Goal: Transaction & Acquisition: Purchase product/service

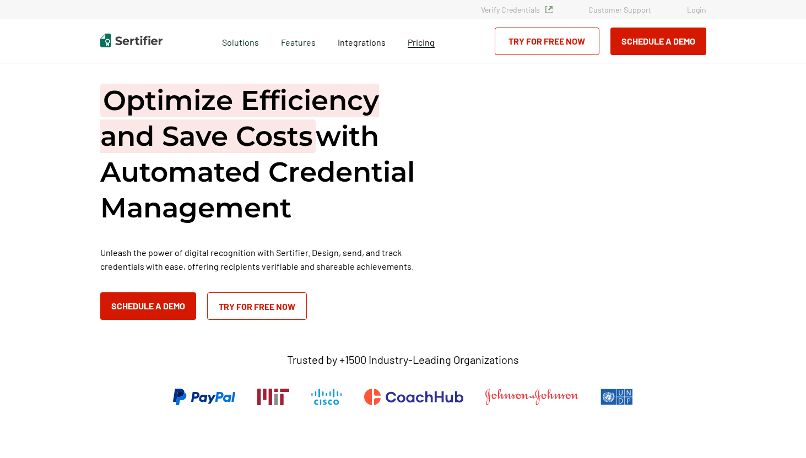
click at [422, 44] on span "Pricing" at bounding box center [421, 42] width 27 height 10
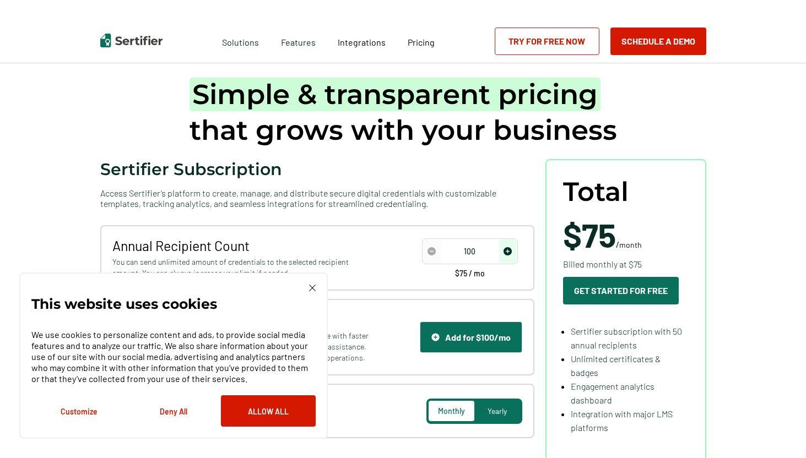
click at [511, 253] on img "increase number" at bounding box center [508, 251] width 8 height 8
click at [433, 254] on img "decrease number" at bounding box center [432, 251] width 8 height 8
click at [433, 253] on img "decrease number" at bounding box center [432, 251] width 8 height 8
click at [504, 253] on span "increase number" at bounding box center [508, 252] width 18 height 24
click at [435, 253] on img "decrease number" at bounding box center [432, 251] width 8 height 8
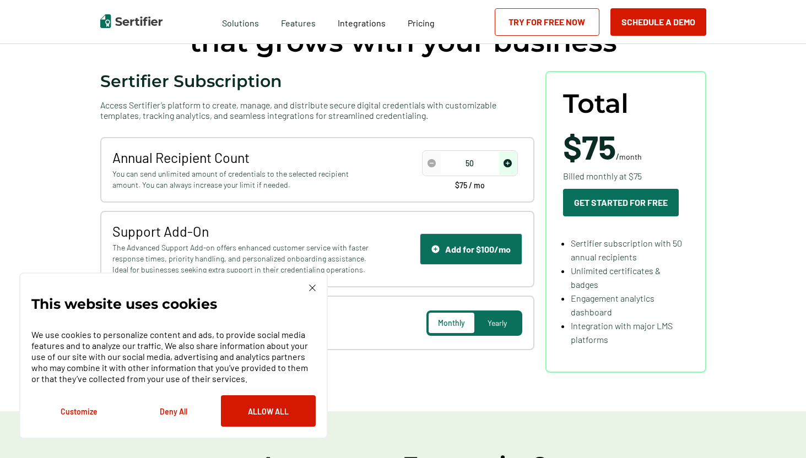
scroll to position [149, 0]
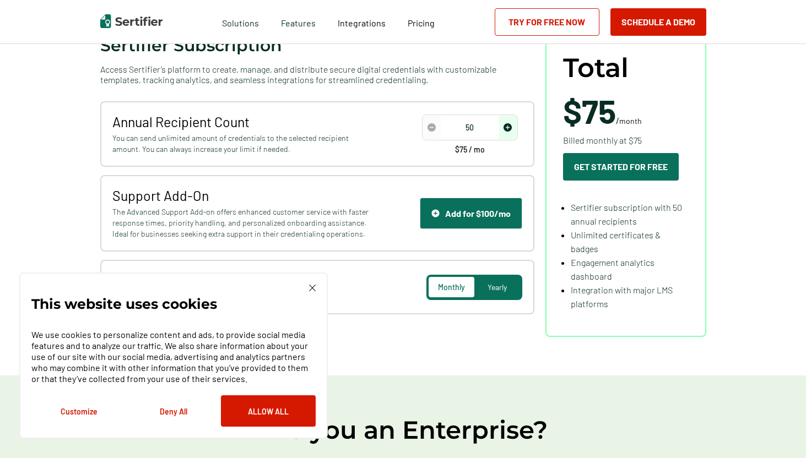
click at [307, 291] on div "This website uses cookies We use cookies to personalize content and ads, to pro…" at bounding box center [173, 356] width 284 height 142
click at [312, 289] on img at bounding box center [312, 288] width 7 height 7
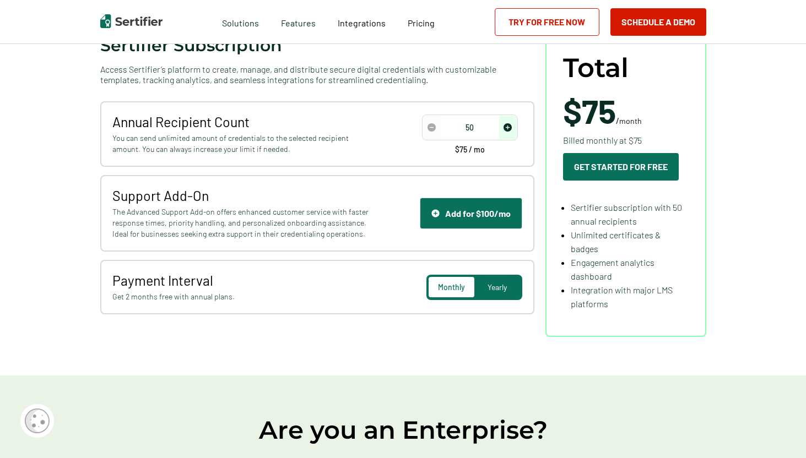
click at [514, 291] on div "Yearly" at bounding box center [497, 287] width 46 height 20
click at [444, 287] on span "Monthly" at bounding box center [451, 287] width 26 height 9
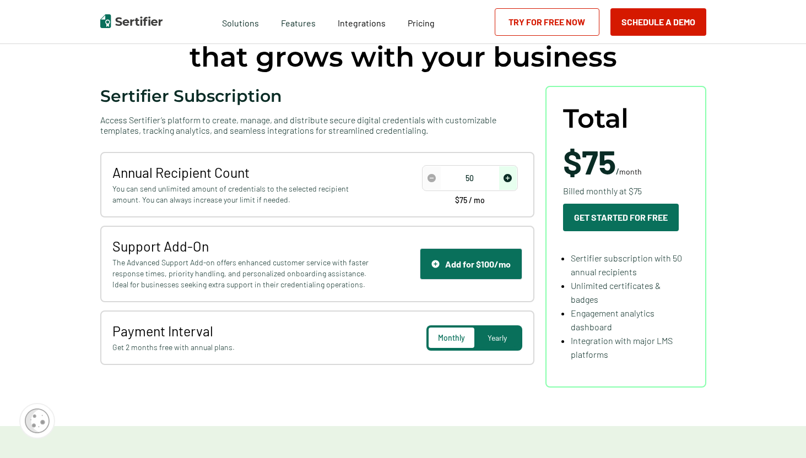
scroll to position [90, 0]
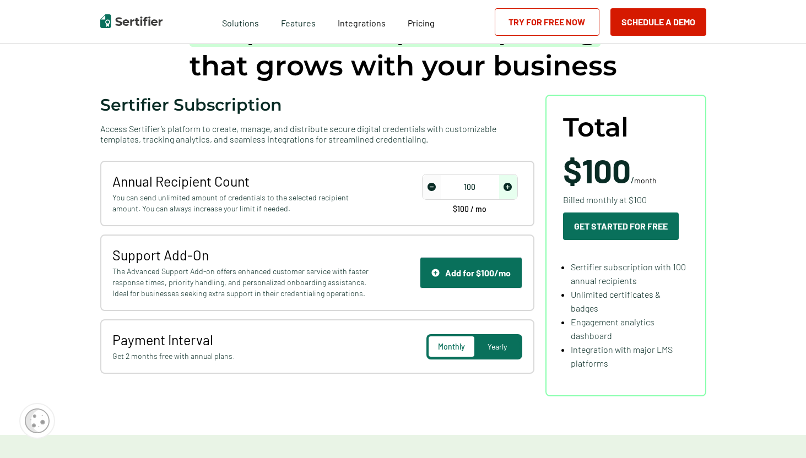
click at [512, 185] on img "increase number" at bounding box center [508, 187] width 8 height 8
click at [435, 180] on span "decrease number" at bounding box center [432, 187] width 18 height 24
type input "50"
click at [435, 180] on span "decrease number" at bounding box center [432, 187] width 18 height 24
